Goal: Task Accomplishment & Management: Use online tool/utility

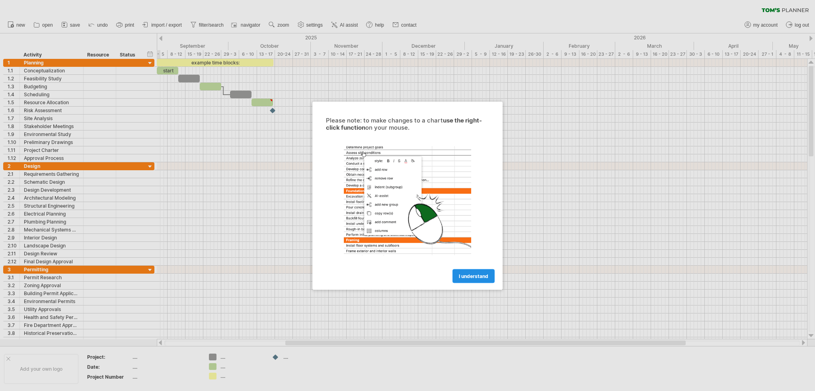
click at [460, 278] on span "I understand" at bounding box center [473, 276] width 29 height 6
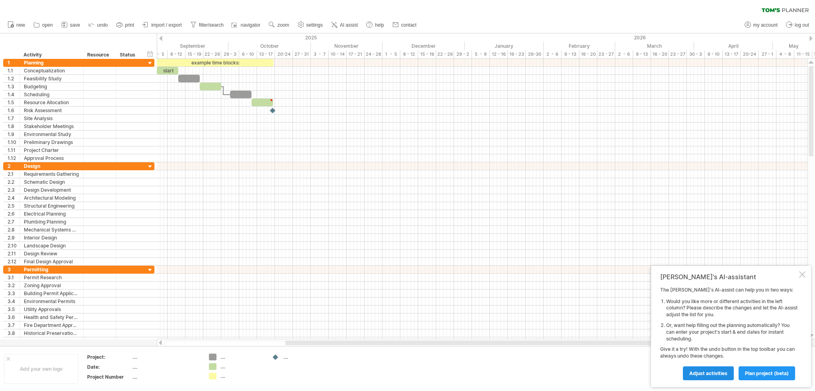
click at [721, 375] on span "Adjust activities" at bounding box center [708, 374] width 38 height 6
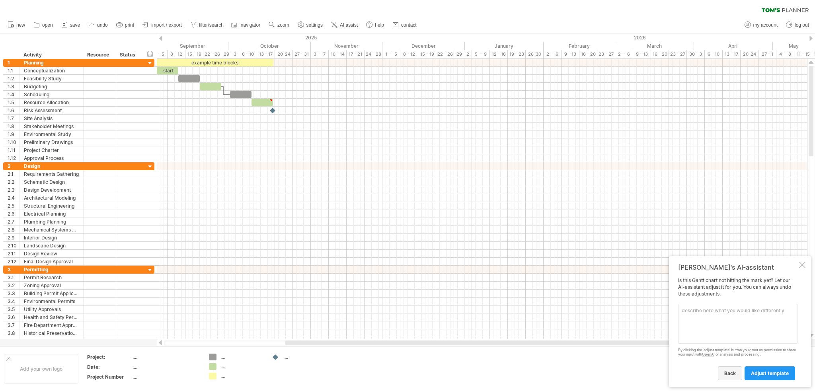
click at [734, 375] on span "back" at bounding box center [730, 374] width 12 height 6
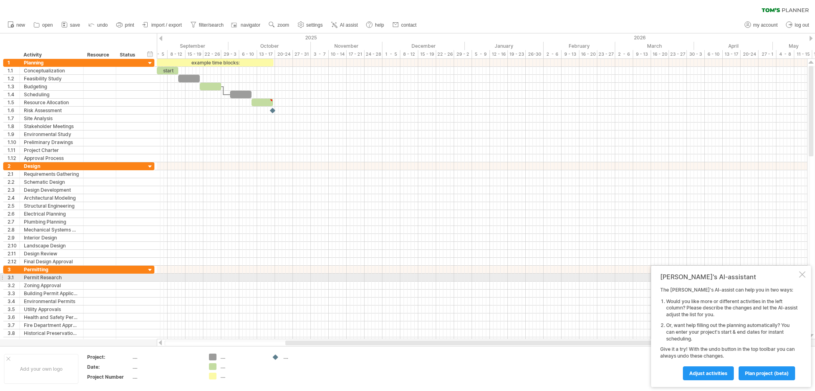
click at [802, 277] on div at bounding box center [802, 274] width 6 height 6
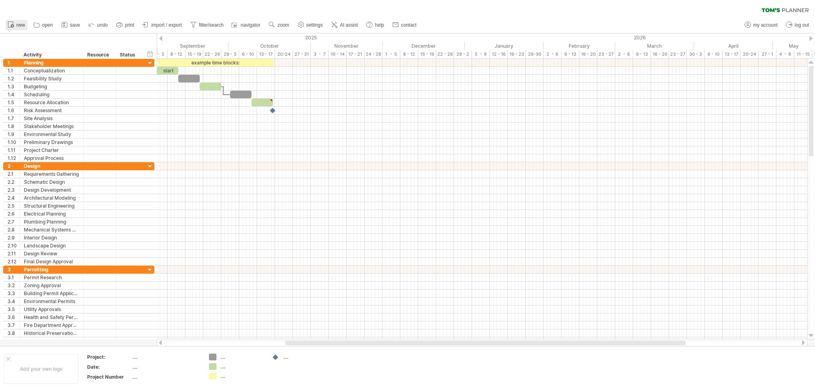
click at [17, 26] on span "new" at bounding box center [20, 25] width 9 height 6
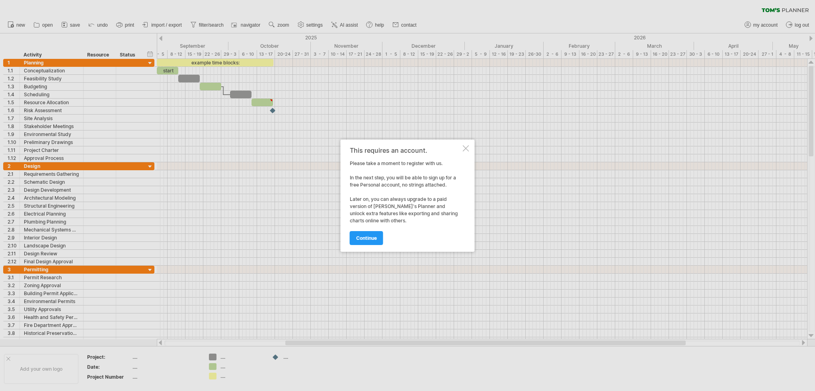
click at [369, 235] on span "continue" at bounding box center [366, 238] width 21 height 6
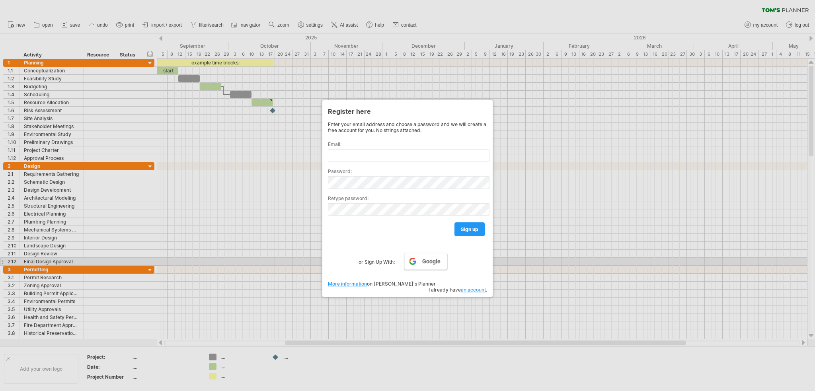
click at [419, 261] on link "Google" at bounding box center [425, 261] width 43 height 17
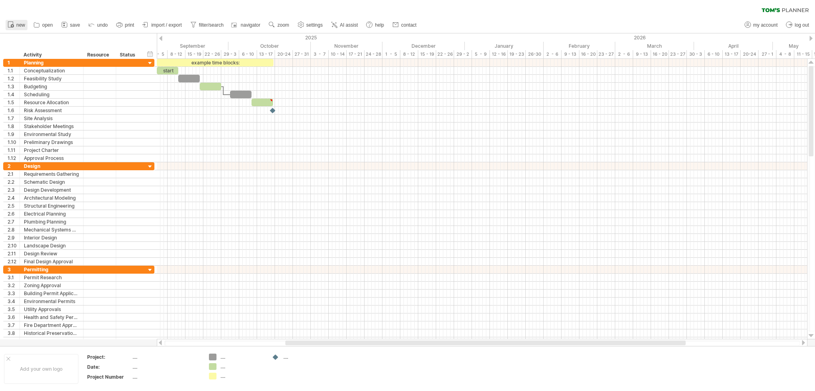
click at [21, 24] on span "new" at bounding box center [20, 25] width 9 height 6
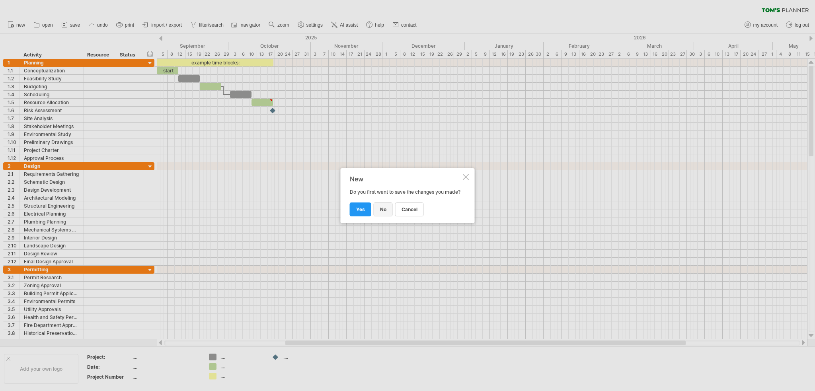
click at [385, 209] on span "no" at bounding box center [383, 210] width 6 height 6
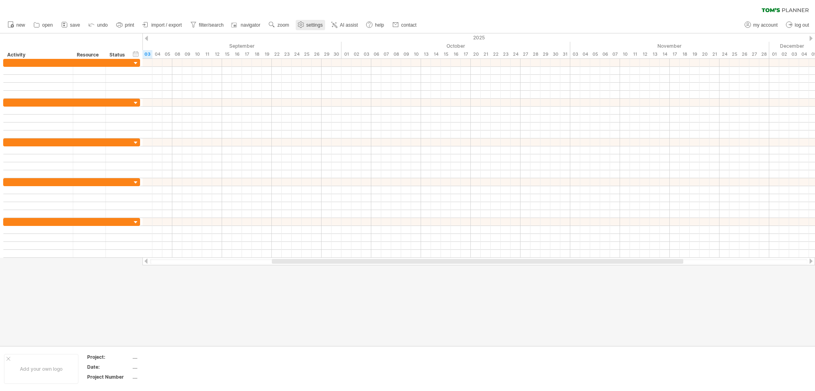
click at [307, 26] on link "settings" at bounding box center [310, 25] width 29 height 10
select select "*"
select select "**"
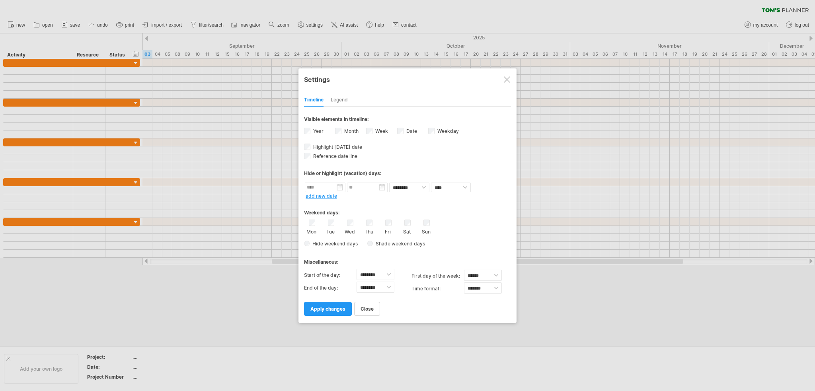
click at [367, 308] on span "close" at bounding box center [367, 309] width 13 height 6
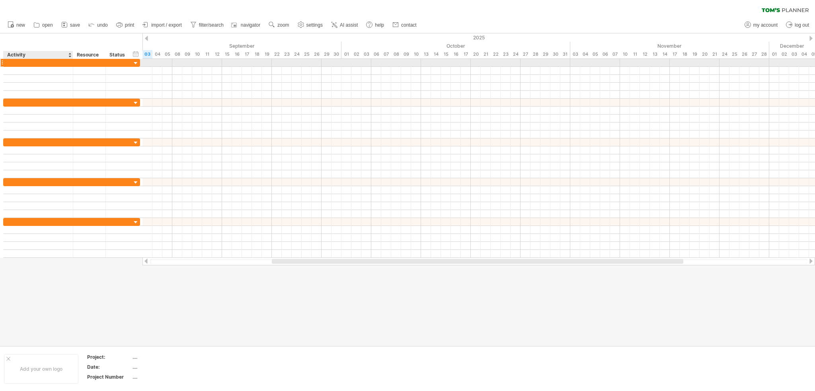
click at [50, 63] on div at bounding box center [38, 63] width 61 height 8
type input "*******"
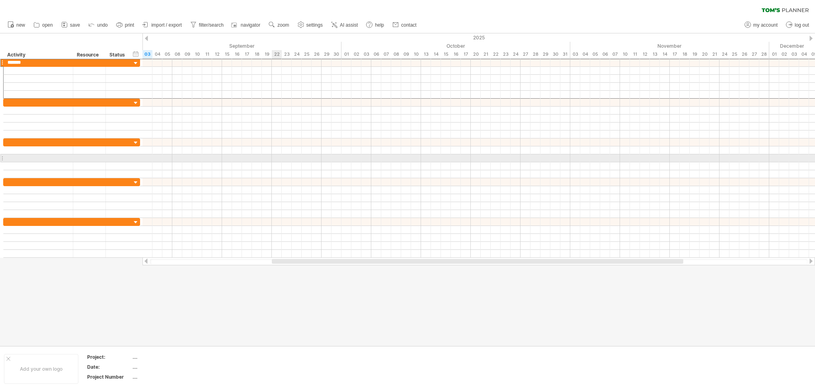
click at [285, 148] on div at bounding box center [478, 150] width 673 height 8
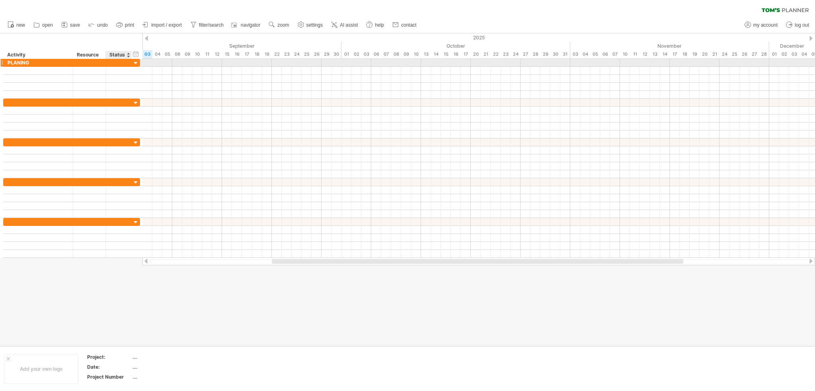
click at [129, 62] on div at bounding box center [131, 63] width 4 height 8
click at [133, 63] on div at bounding box center [137, 64] width 8 height 8
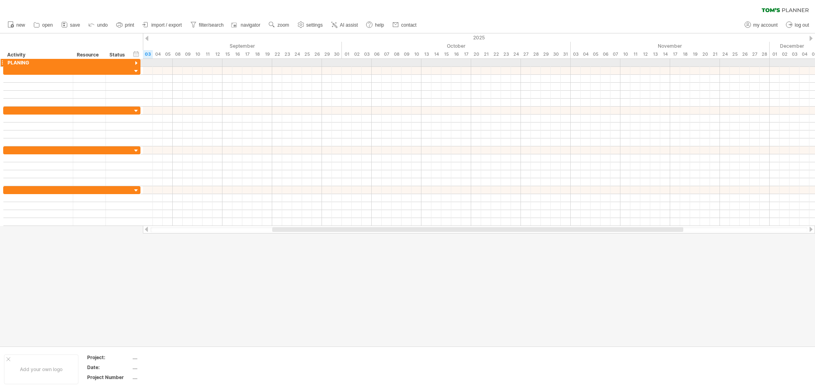
click at [133, 63] on div at bounding box center [137, 64] width 8 height 8
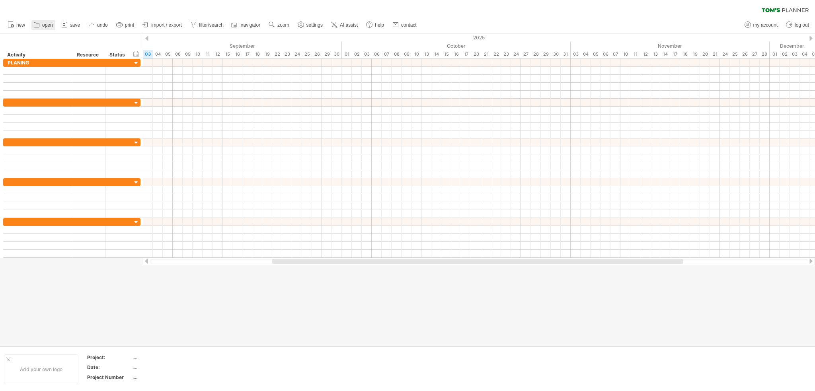
click at [47, 23] on span "open" at bounding box center [47, 25] width 11 height 6
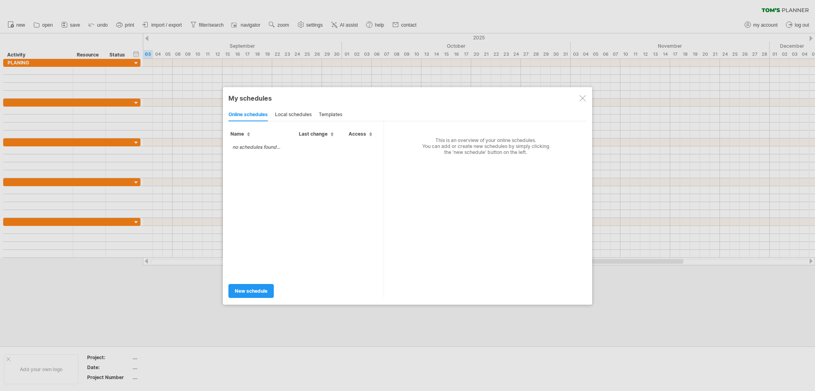
click at [283, 113] on div "local schedules" at bounding box center [293, 115] width 37 height 13
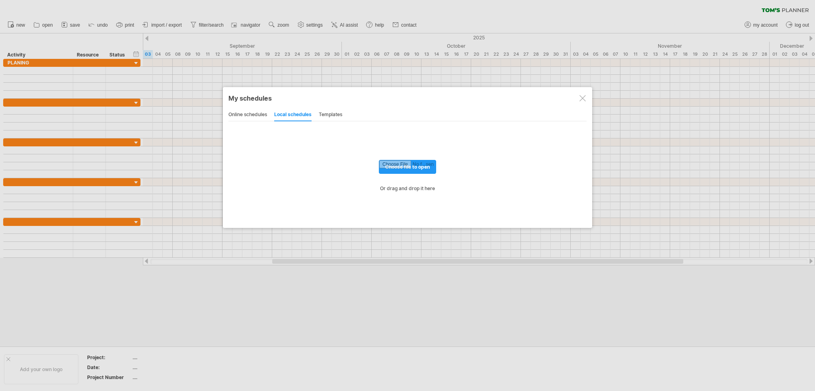
click at [317, 111] on div "online schedules local schedules templates" at bounding box center [407, 114] width 358 height 13
click at [327, 112] on div "templates" at bounding box center [330, 115] width 23 height 13
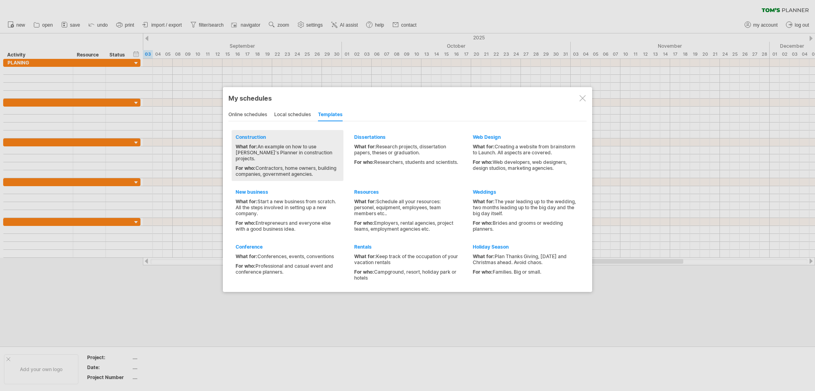
click at [274, 138] on div "Construction" at bounding box center [288, 137] width 104 height 6
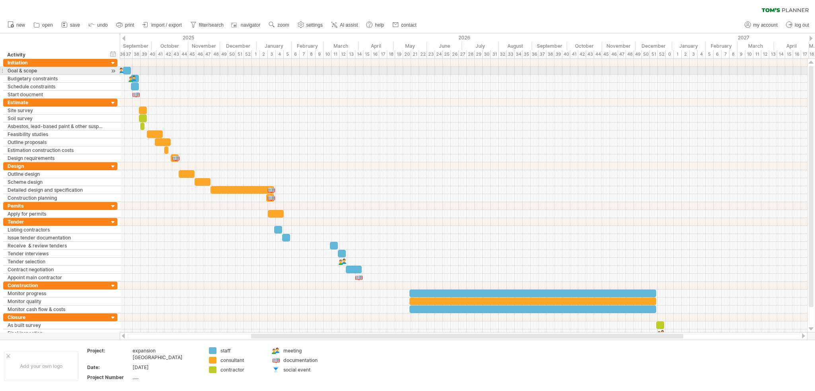
click at [112, 70] on div at bounding box center [113, 71] width 8 height 8
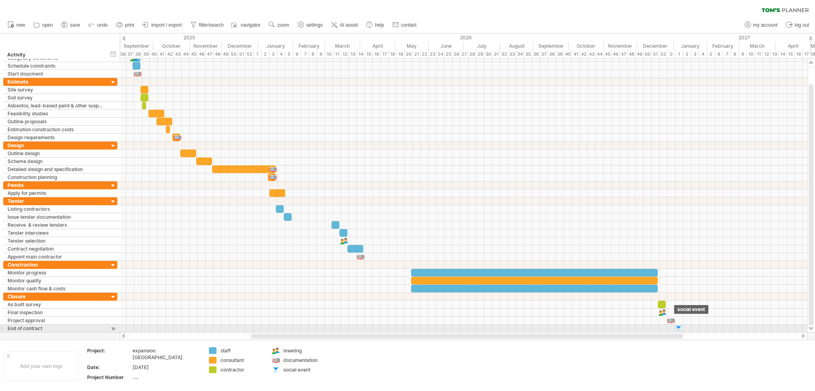
click at [678, 326] on div at bounding box center [679, 329] width 8 height 8
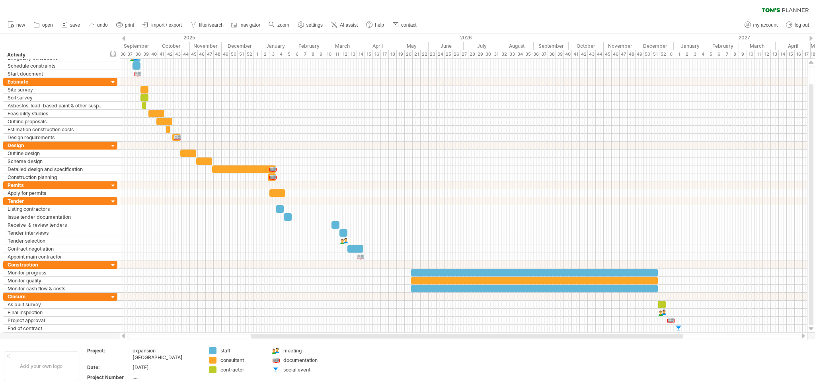
click at [131, 25] on span "print" at bounding box center [129, 25] width 9 height 6
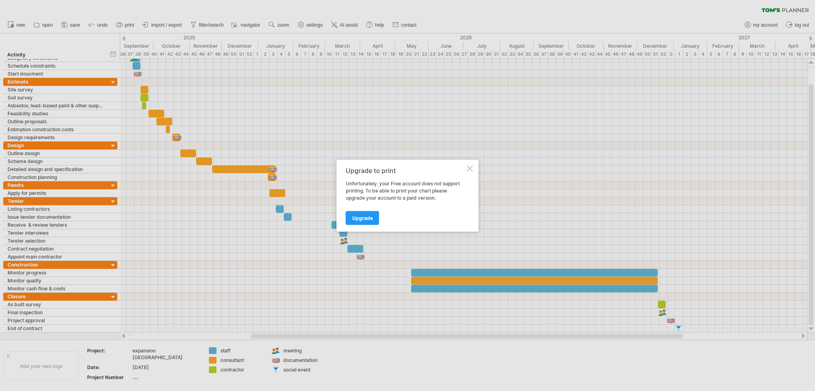
click at [369, 214] on link "Upgrade" at bounding box center [362, 218] width 33 height 14
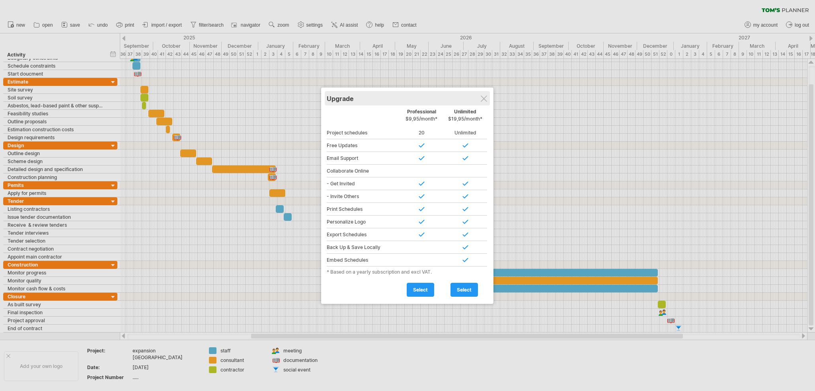
click at [488, 100] on div "Upgrade" at bounding box center [407, 98] width 161 height 14
click at [485, 98] on div at bounding box center [484, 99] width 6 height 6
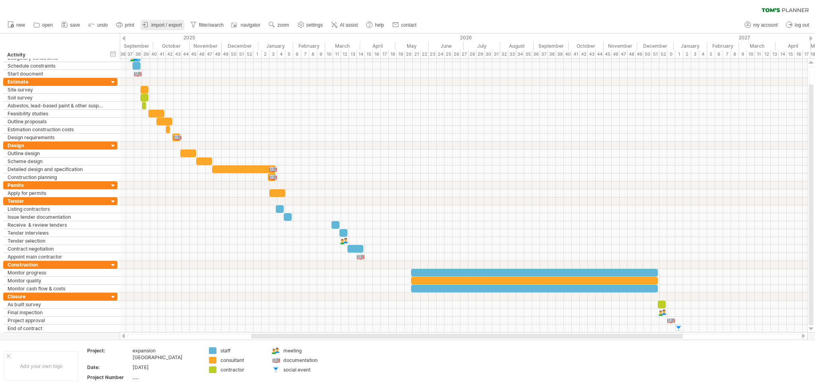
click at [160, 23] on span "import / export" at bounding box center [166, 25] width 31 height 6
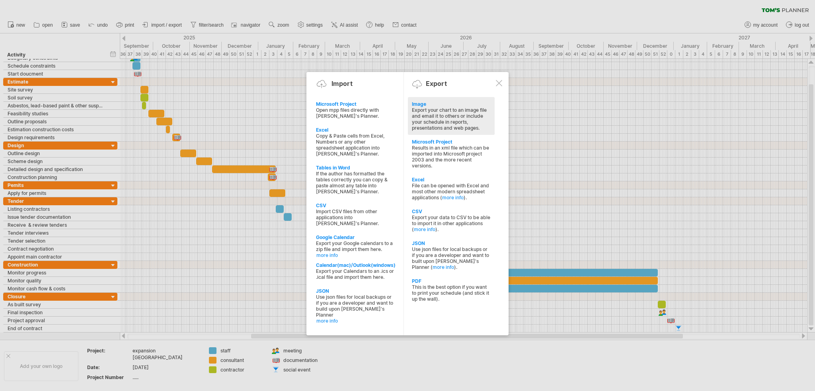
click at [443, 110] on div "Export your chart to an image file and email it to others or include your sched…" at bounding box center [451, 119] width 79 height 24
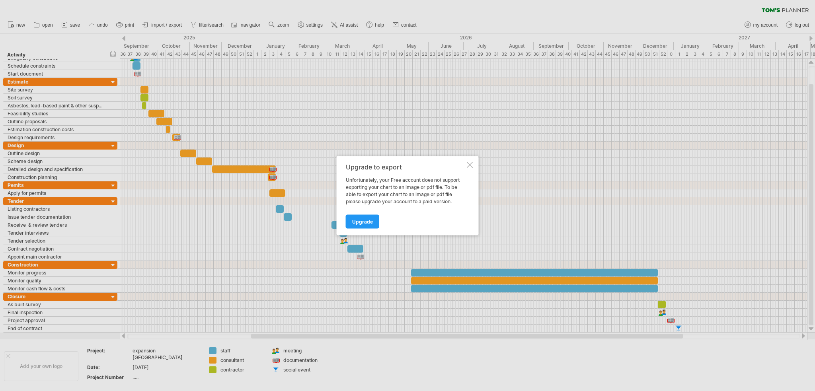
click at [467, 165] on div at bounding box center [470, 165] width 6 height 6
